Goal: Task Accomplishment & Management: Use online tool/utility

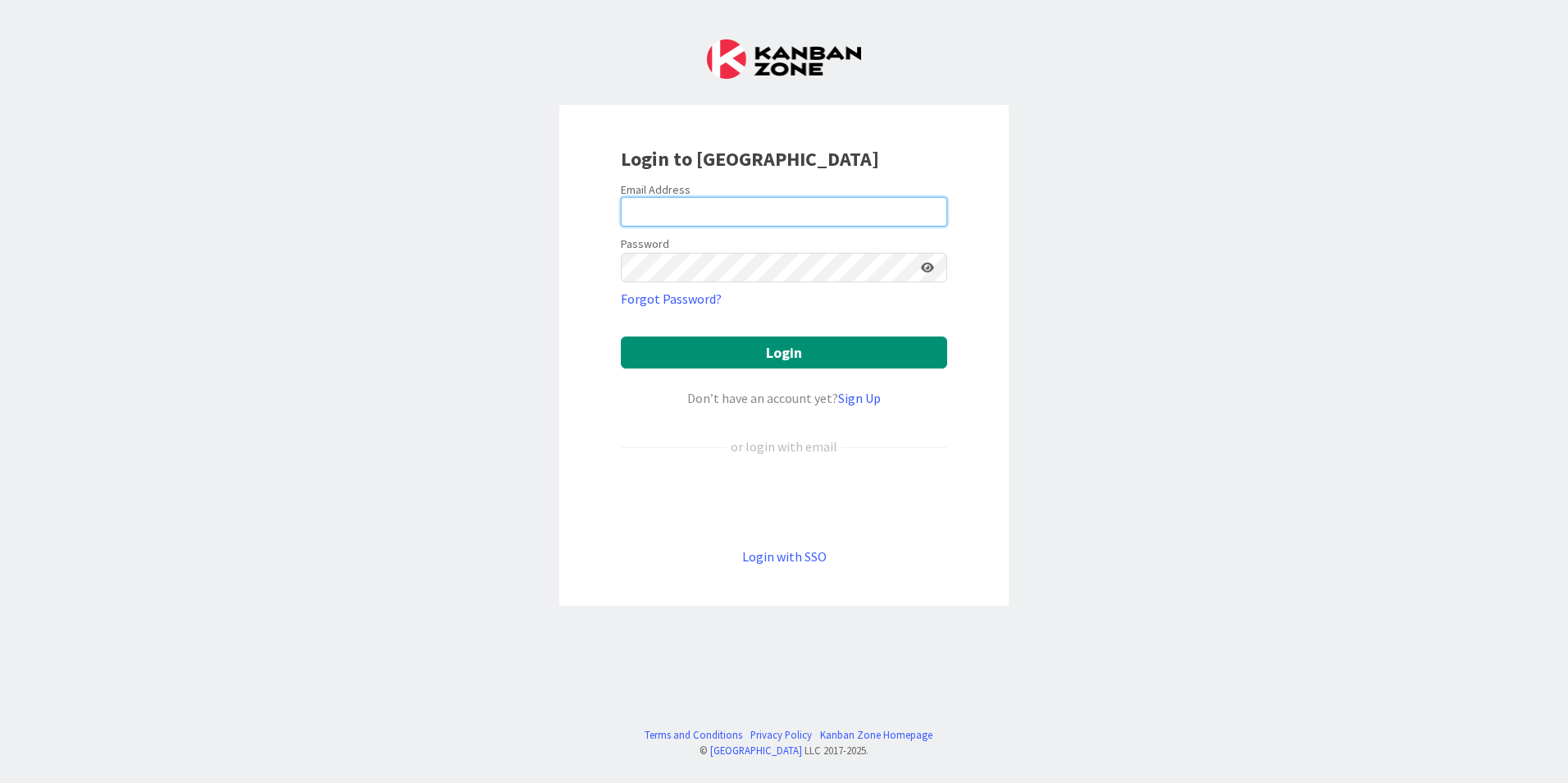
click at [691, 212] on input "email" at bounding box center [784, 211] width 327 height 29
type input "[EMAIL_ADDRESS][DOMAIN_NAME]"
click at [620, 337] on button "Login" at bounding box center [784, 352] width 327 height 32
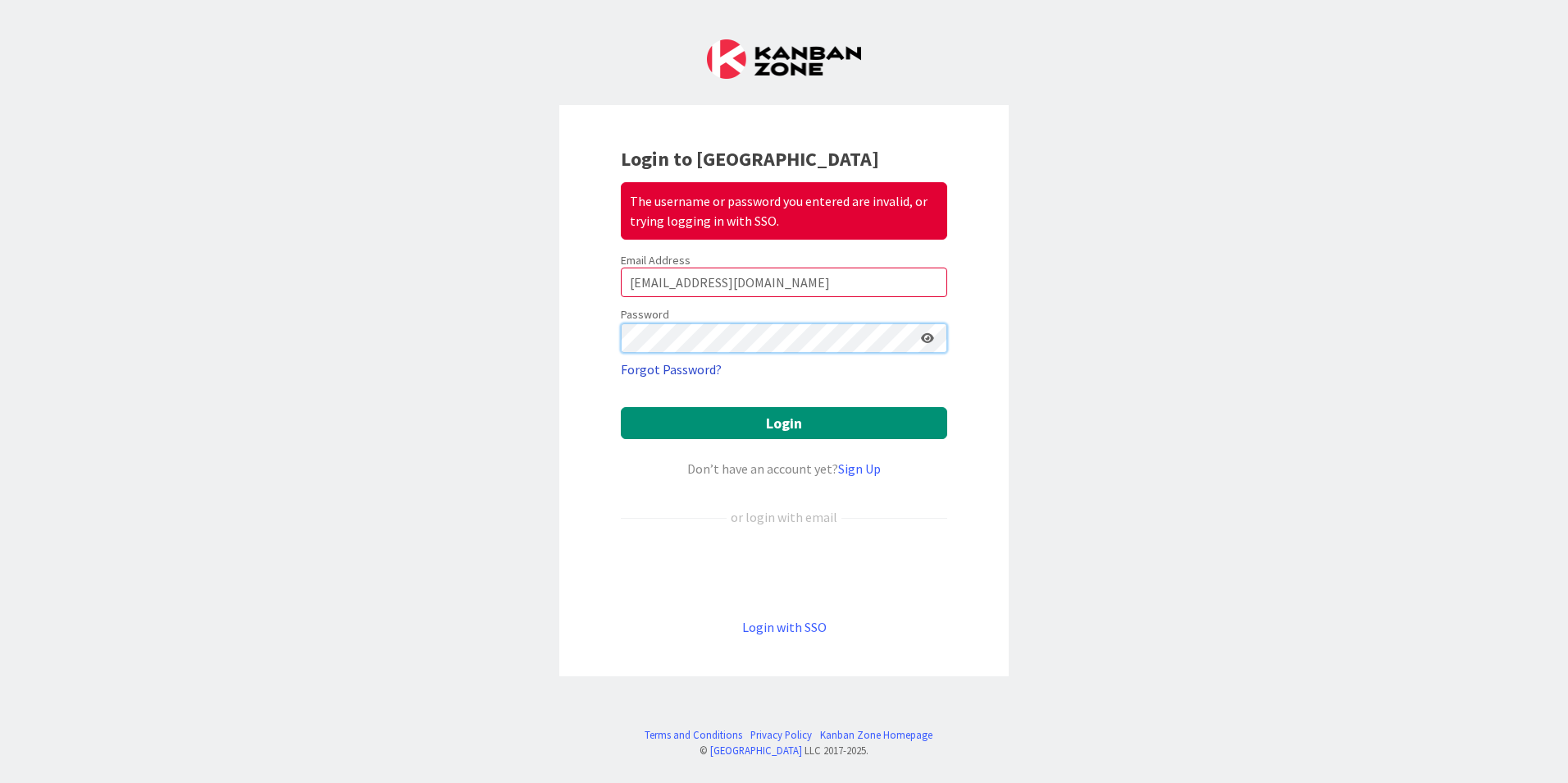
click at [620, 407] on button "Login" at bounding box center [784, 423] width 327 height 32
click at [553, 319] on div "Login to Kanban Zone The username or password you entered are invalid, or tryin…" at bounding box center [784, 392] width 1568 height 783
click at [620, 407] on button "Login" at bounding box center [784, 423] width 327 height 32
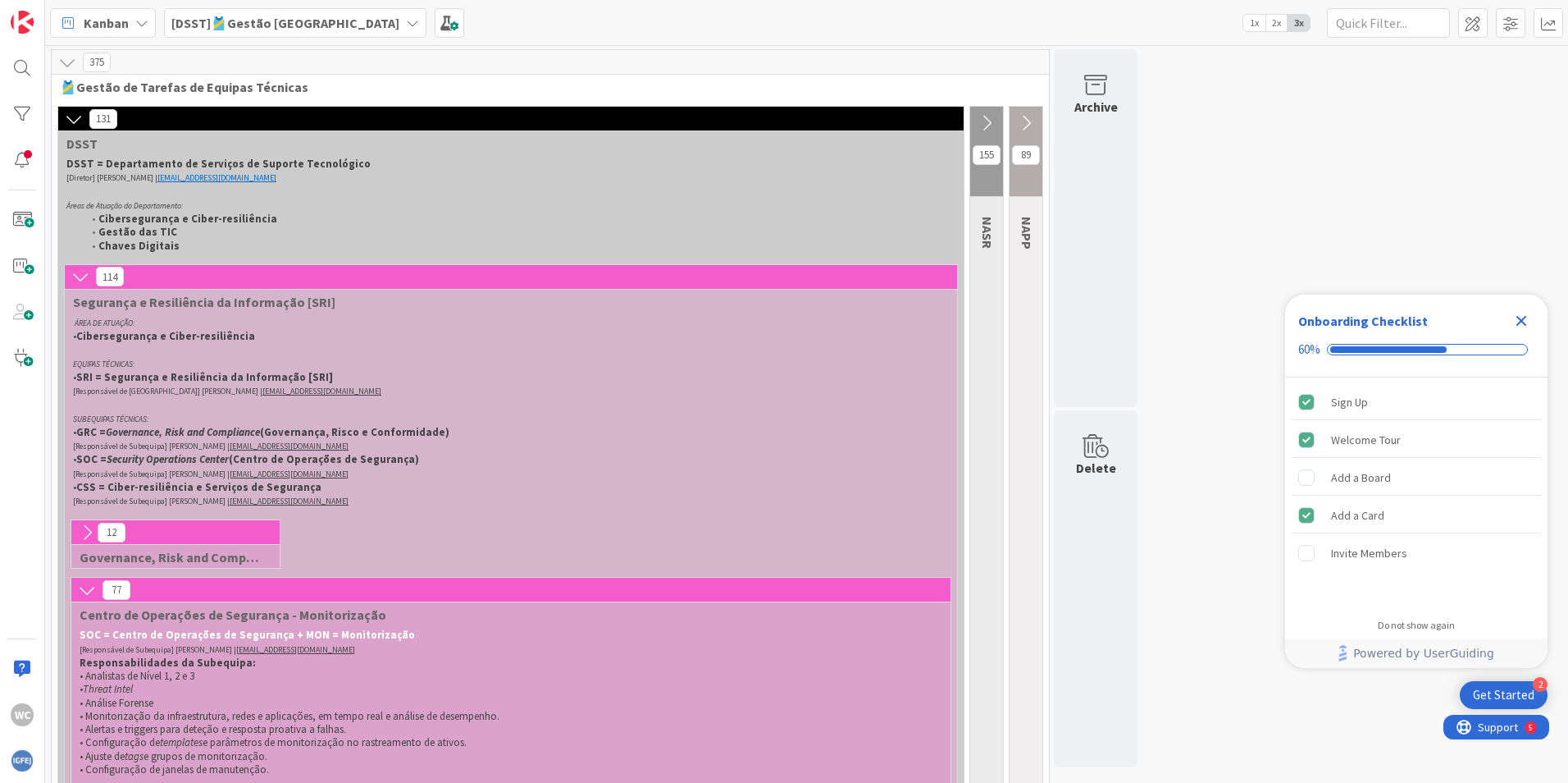
click at [1522, 320] on icon "Close Checklist" at bounding box center [1521, 321] width 11 height 11
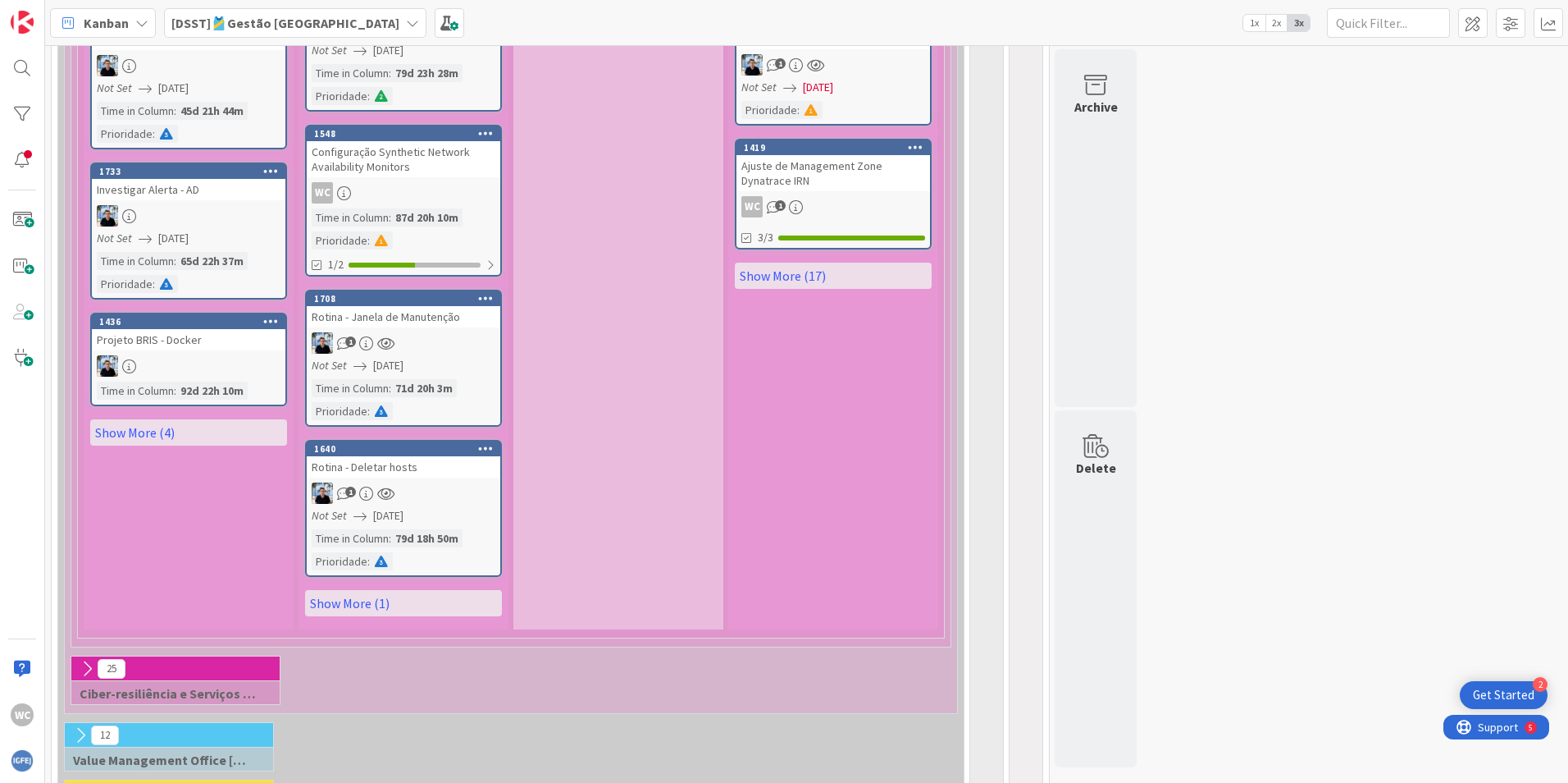
scroll to position [2050, 0]
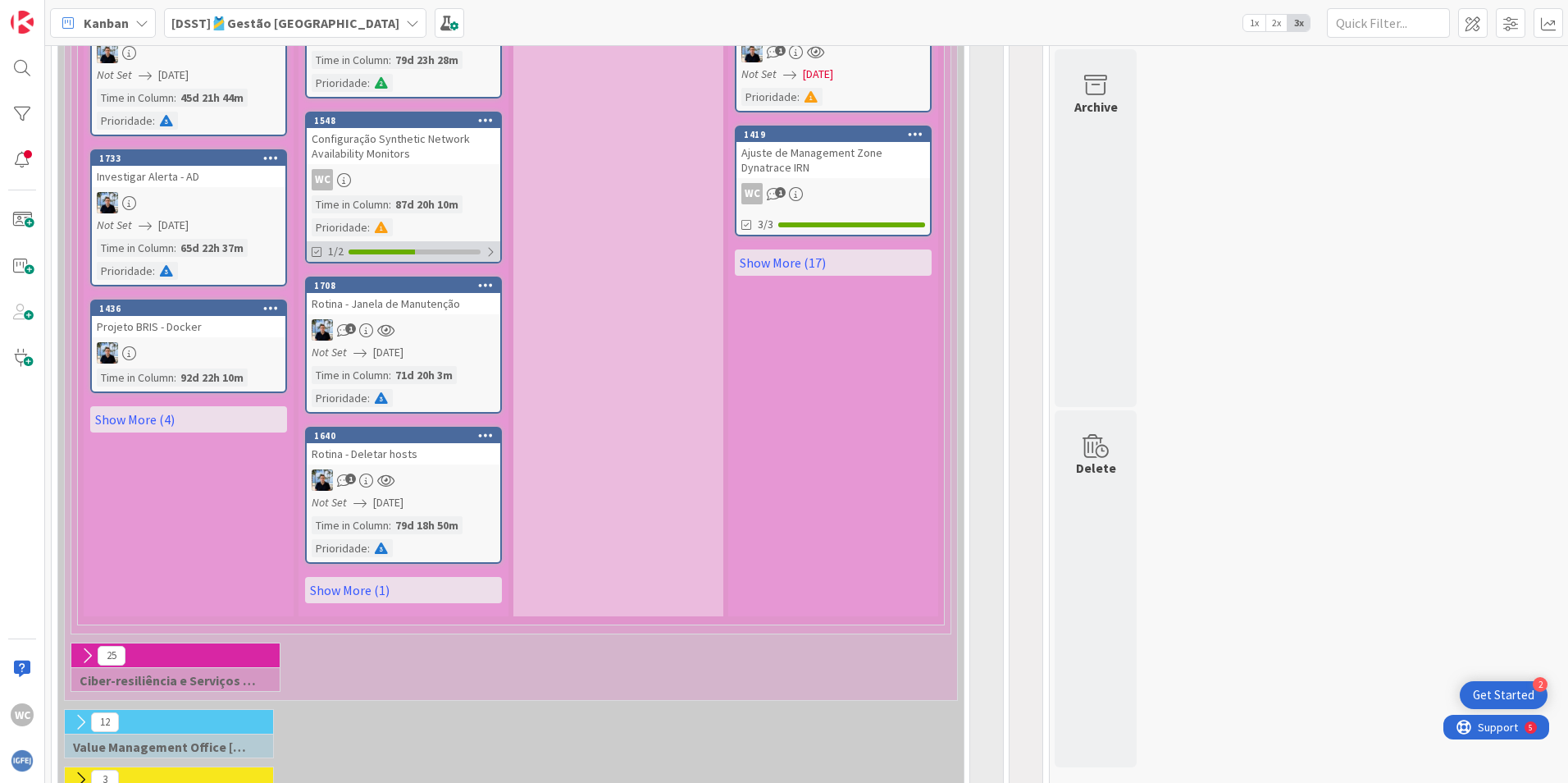
click at [487, 246] on div at bounding box center [490, 252] width 10 height 13
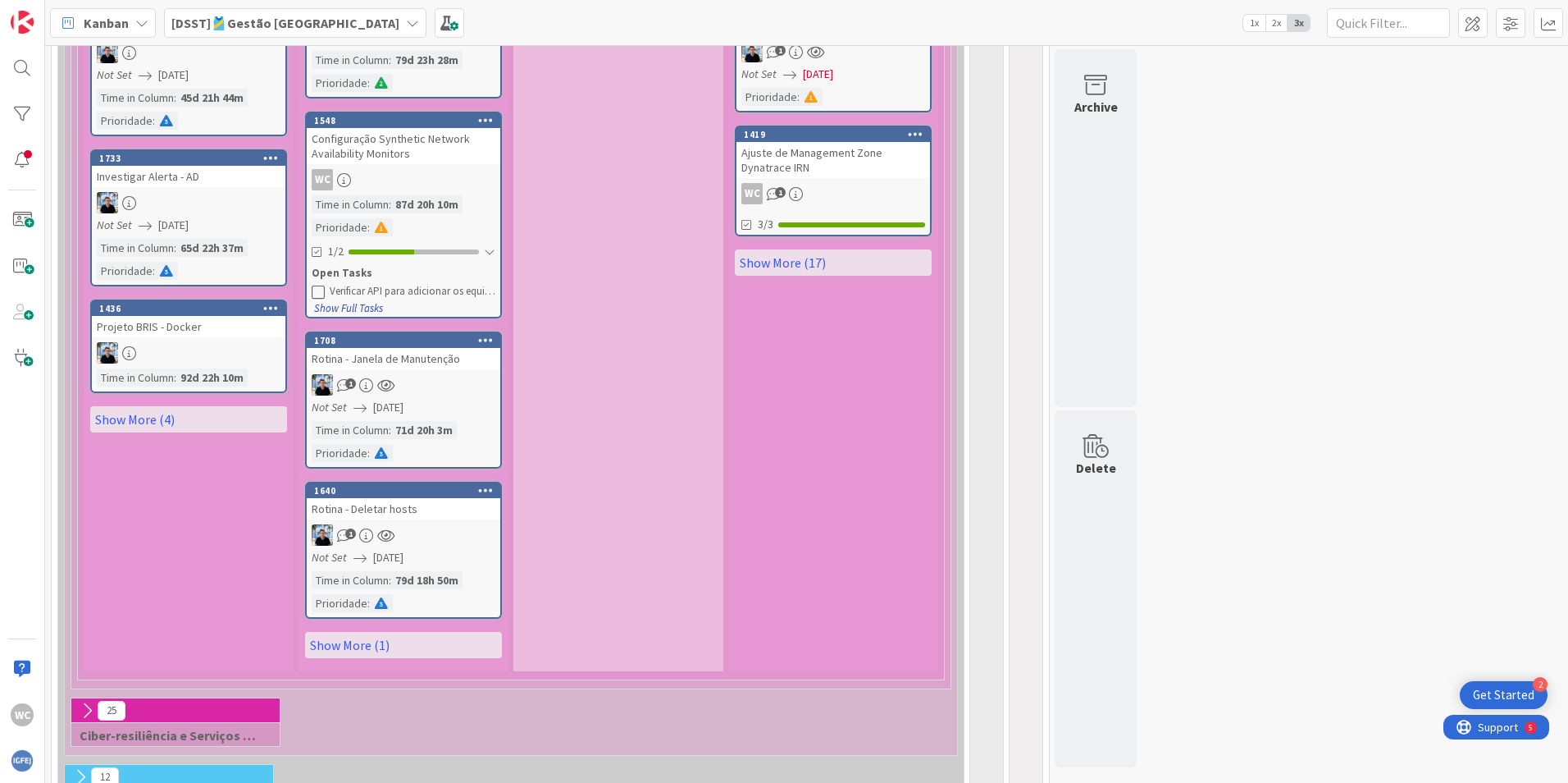
click at [361, 299] on button "Show Full Tasks" at bounding box center [348, 308] width 70 height 18
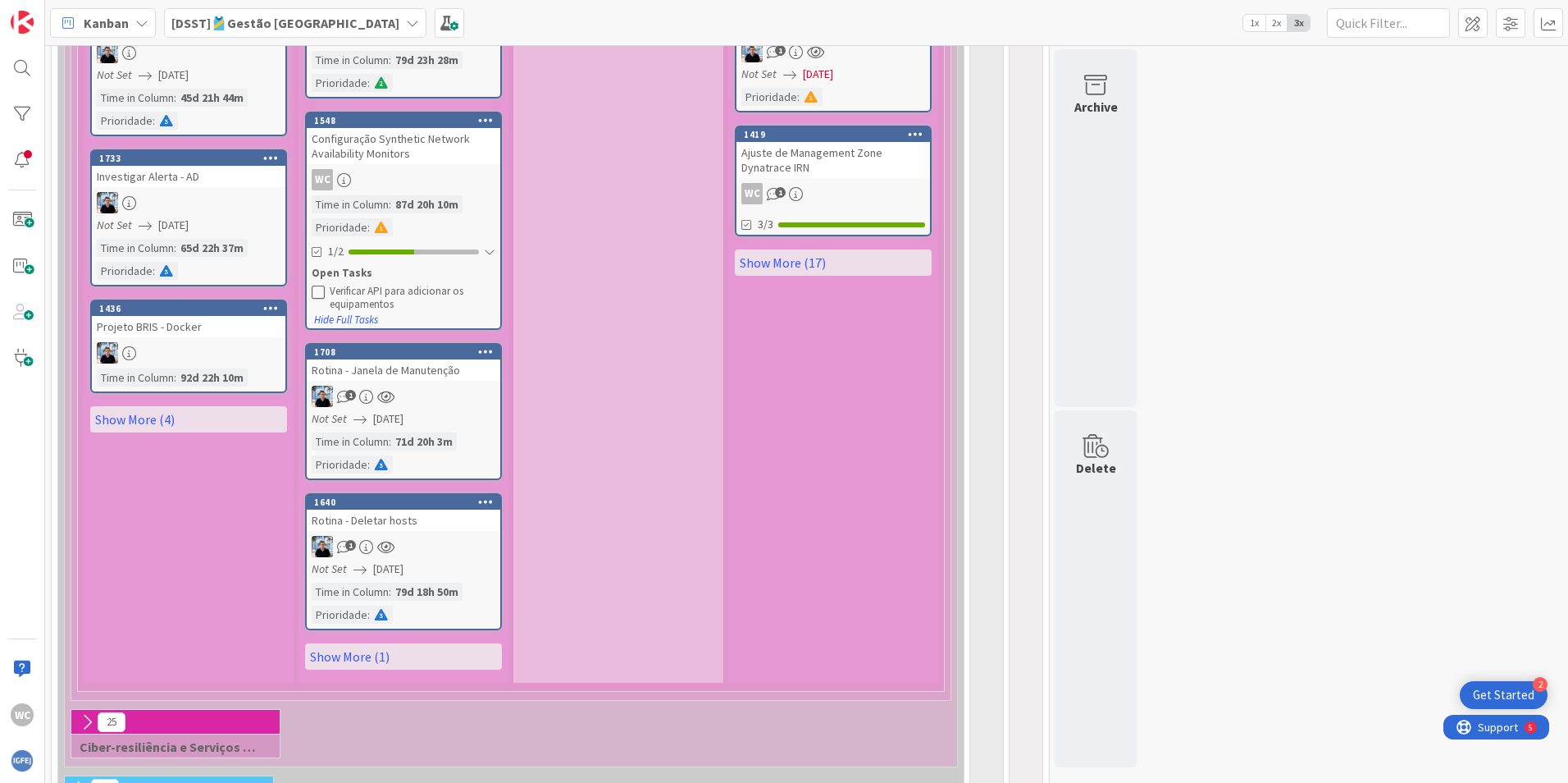
click at [351, 265] on div "Open Tasks" at bounding box center [404, 273] width 184 height 17
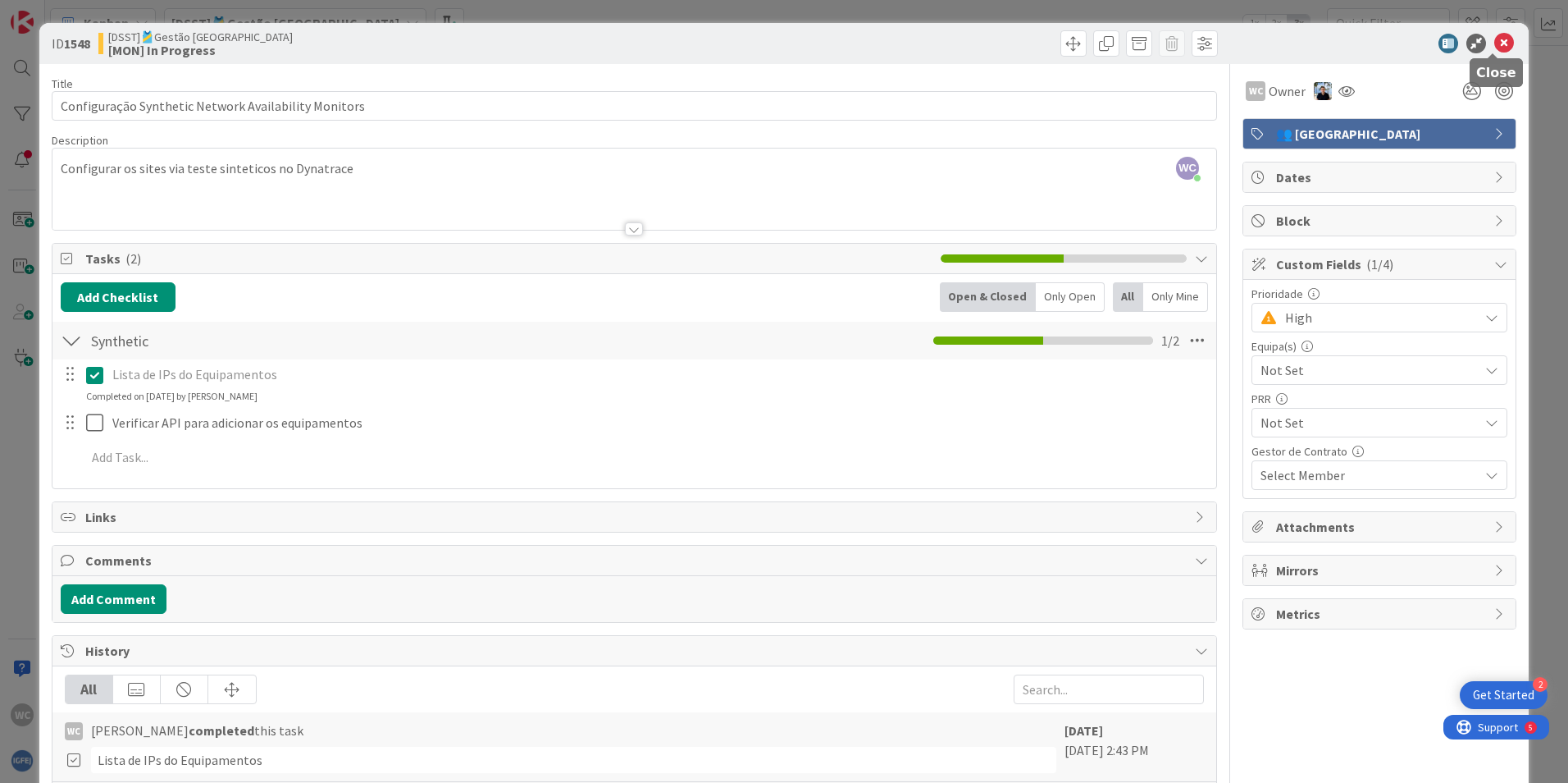
click at [1495, 38] on icon at bounding box center [1503, 43] width 20 height 20
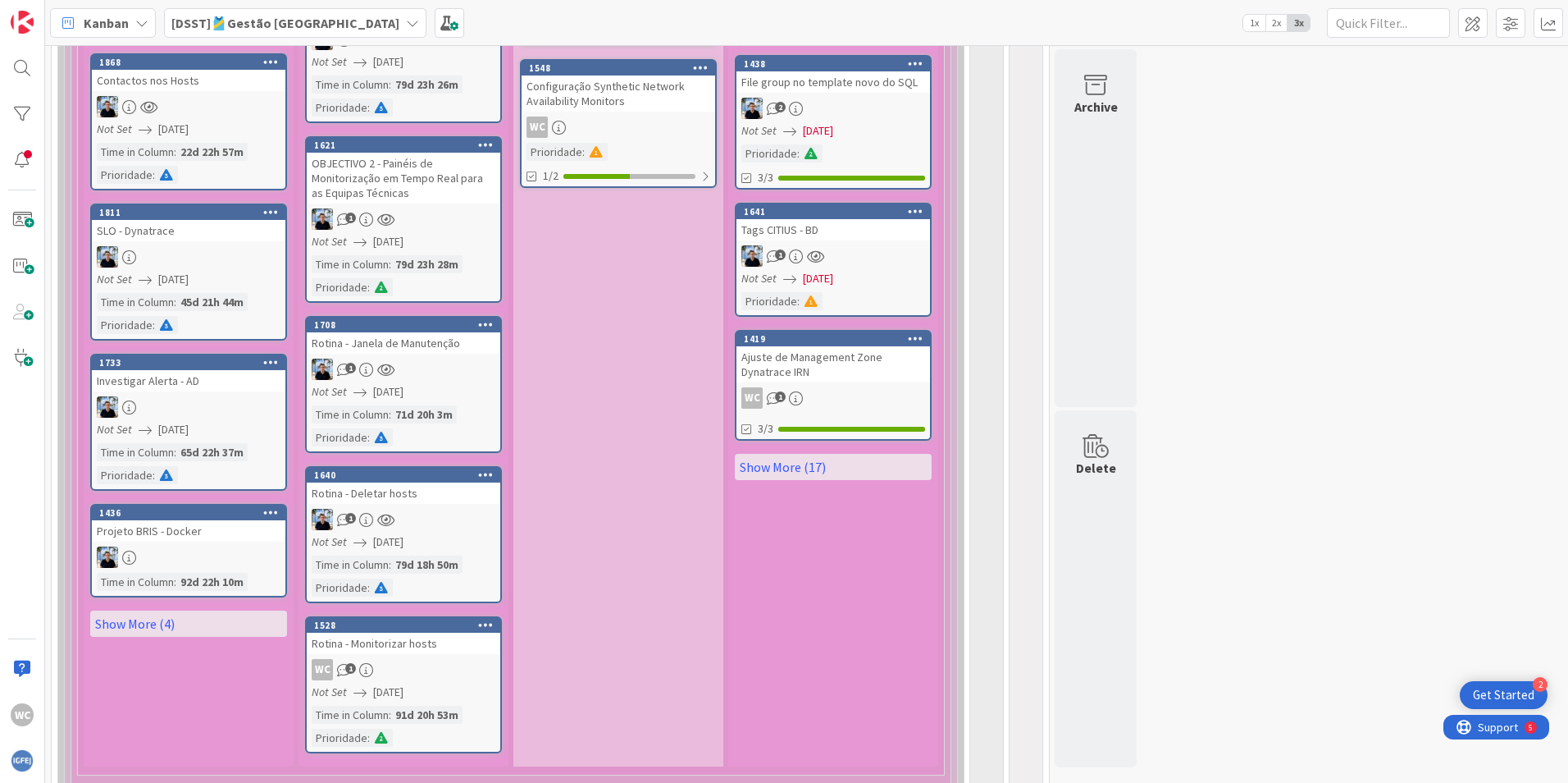
scroll to position [2084, 0]
